Goal: Task Accomplishment & Management: Manage account settings

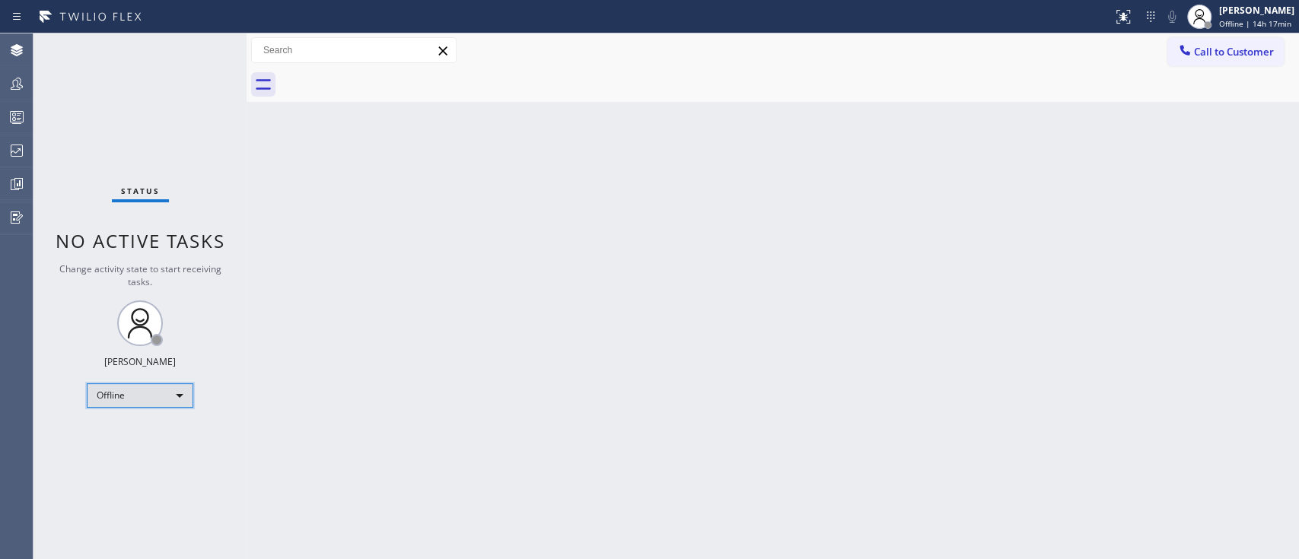
click at [149, 402] on div "Offline" at bounding box center [140, 396] width 107 height 24
click at [170, 450] on li "Unavailable" at bounding box center [140, 453] width 104 height 18
click at [982, 269] on div "Back to Dashboard Change Sender ID Customers Technicians Select a contact Outbo…" at bounding box center [773, 296] width 1053 height 526
click at [24, 97] on div at bounding box center [16, 84] width 33 height 30
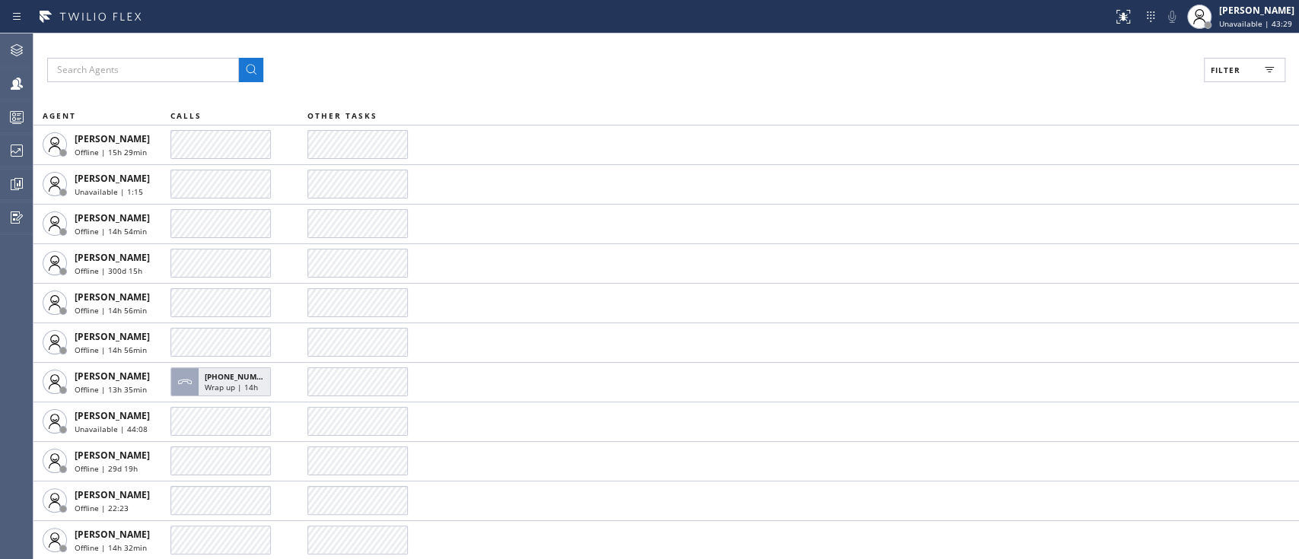
click at [1260, 66] on icon at bounding box center [1269, 70] width 18 height 18
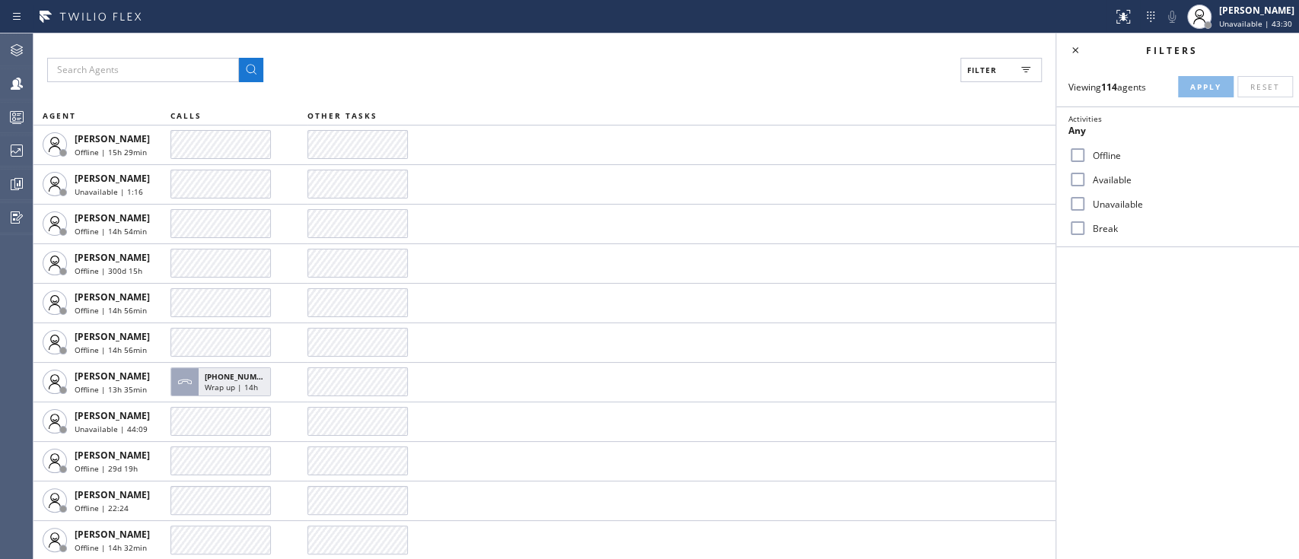
click at [1127, 177] on label "Available" at bounding box center [1187, 180] width 200 height 13
click at [1087, 177] on input "Available" at bounding box center [1078, 179] width 18 height 18
click at [1206, 90] on span "Apply" at bounding box center [1205, 86] width 31 height 11
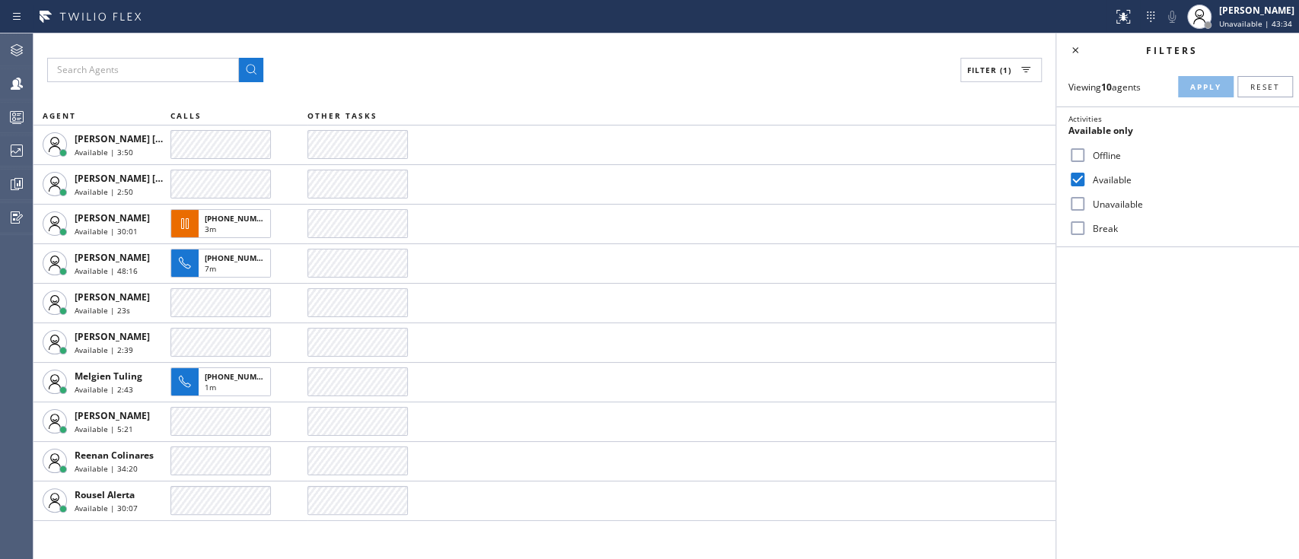
click at [1101, 171] on div "Available" at bounding box center [1177, 179] width 243 height 24
click at [1272, 87] on span "Reset" at bounding box center [1266, 86] width 30 height 11
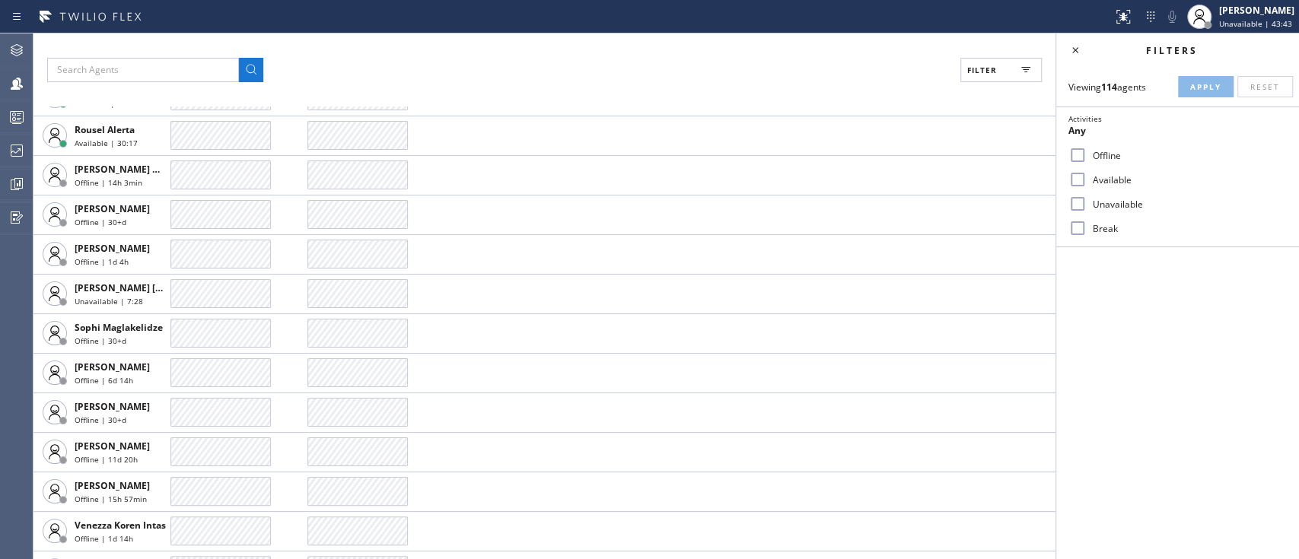
scroll to position [4078, 0]
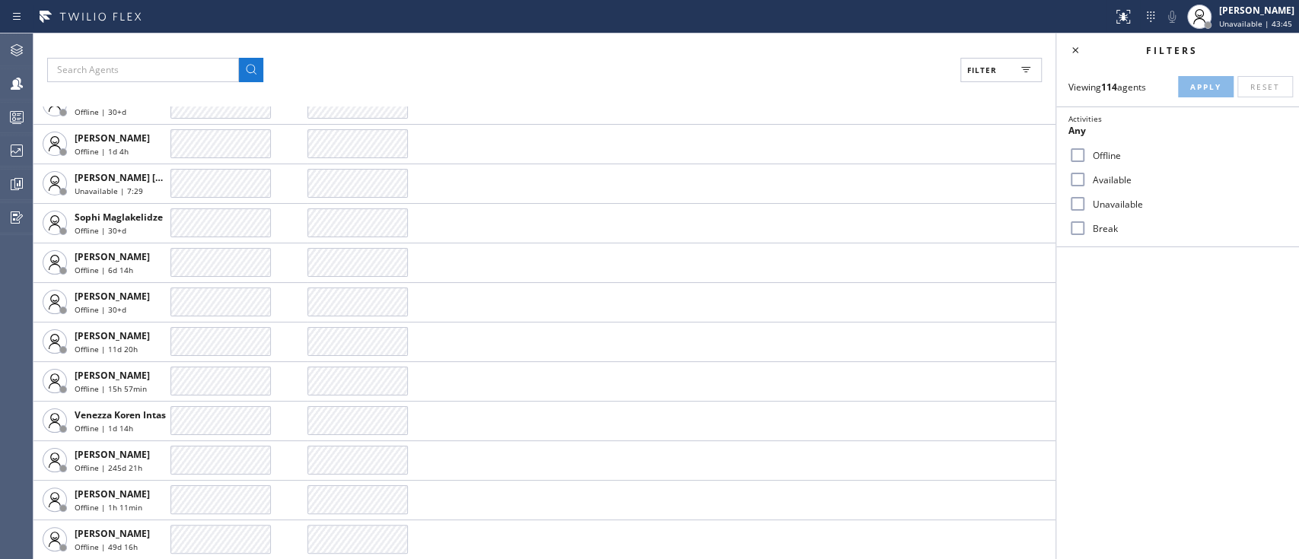
click at [1096, 182] on label "Available" at bounding box center [1187, 180] width 200 height 13
click at [1087, 182] on input "Available" at bounding box center [1078, 179] width 18 height 18
checkbox input "true"
click at [1212, 93] on button "Apply" at bounding box center [1206, 86] width 56 height 21
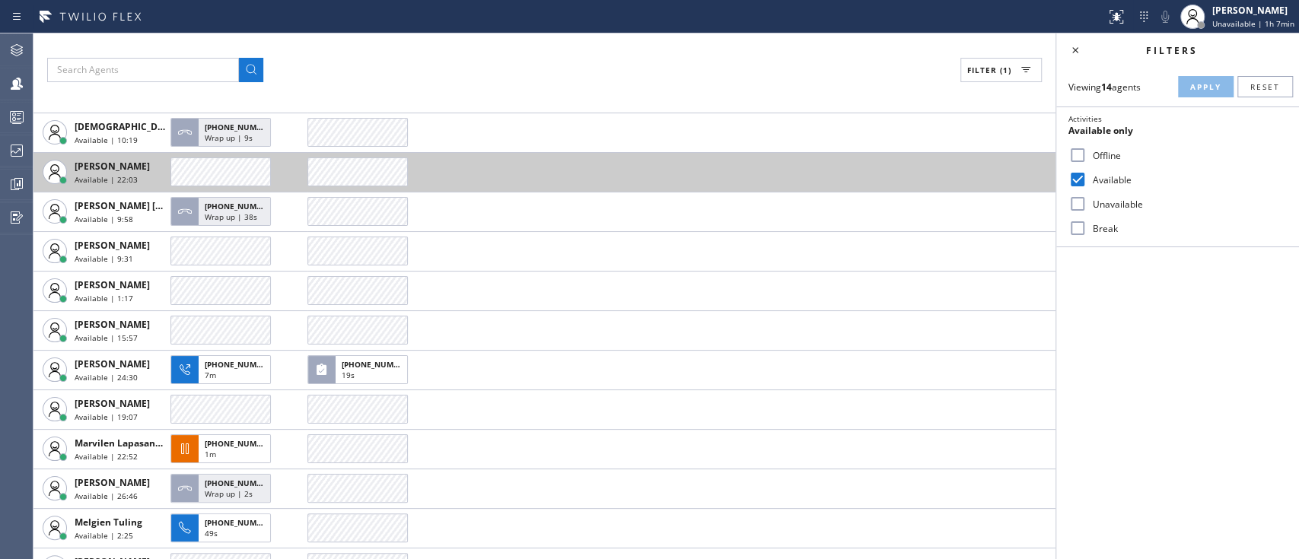
scroll to position [0, 0]
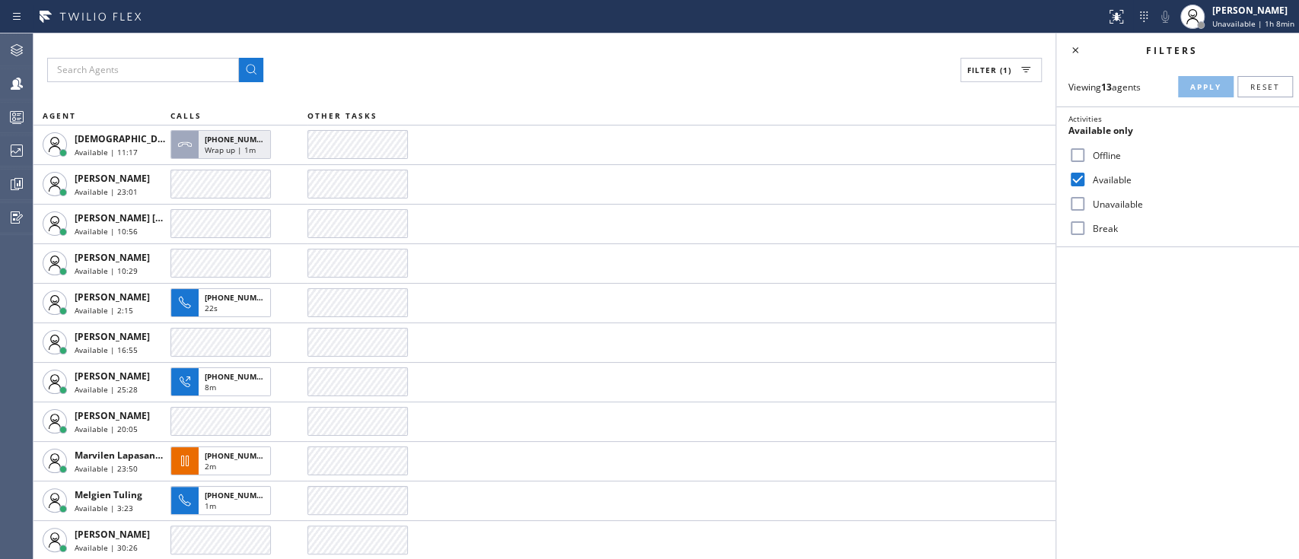
click at [1264, 151] on label "Offline" at bounding box center [1187, 155] width 200 height 13
click at [1087, 151] on input "Offline" at bounding box center [1078, 155] width 18 height 18
checkbox input "true"
